Goal: Download file/media

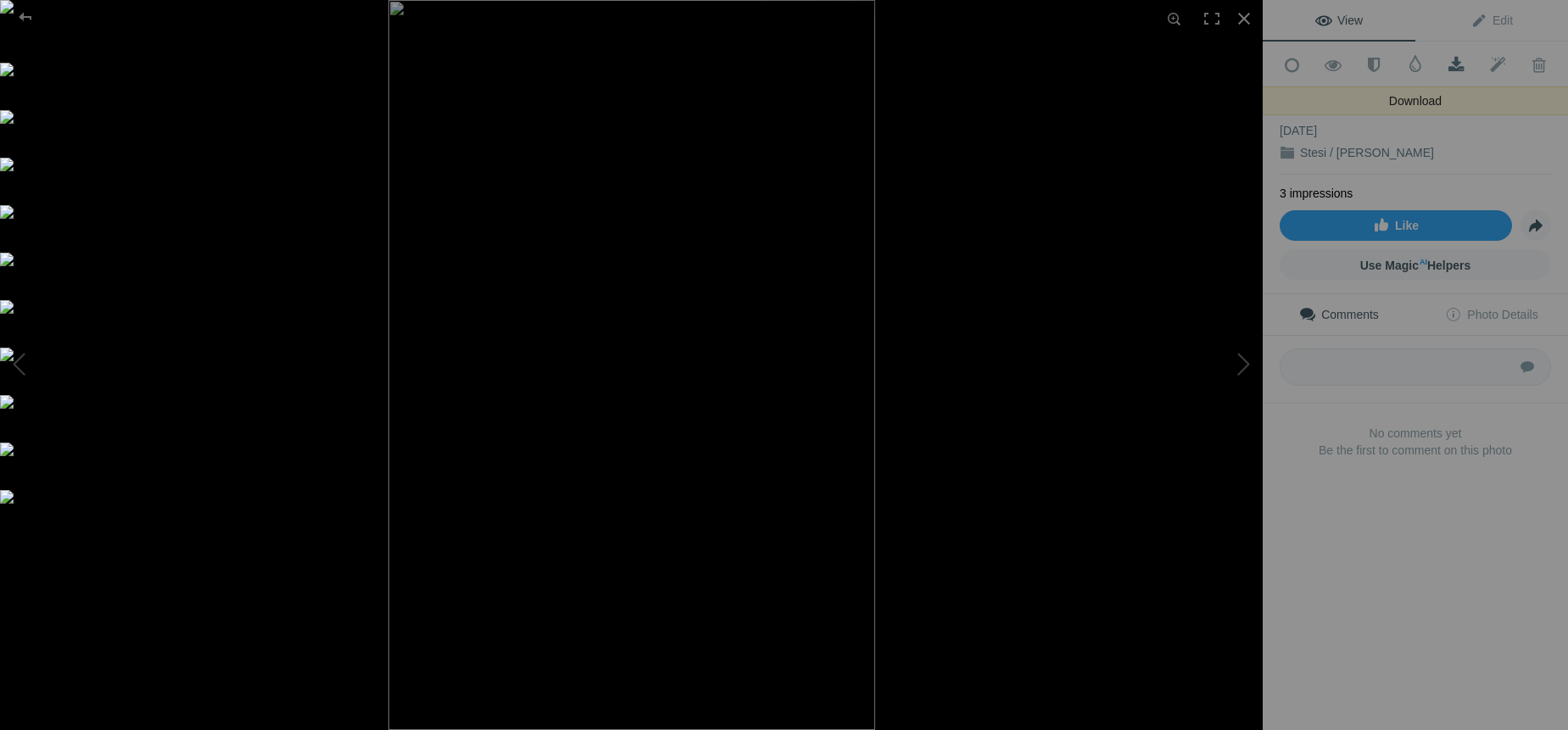
click at [1447, 63] on span at bounding box center [1457, 65] width 42 height 17
